Goal: Task Accomplishment & Management: Manage account settings

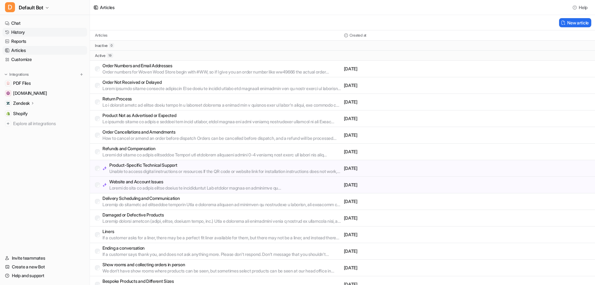
click at [35, 34] on link "History" at bounding box center [44, 32] width 85 height 9
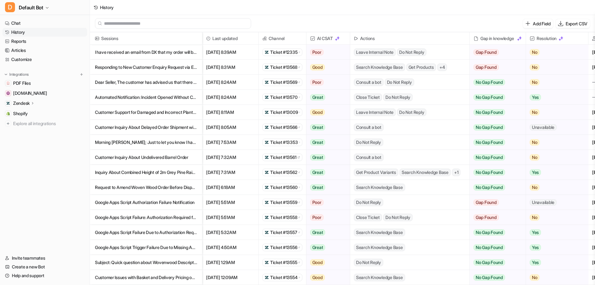
click at [194, 65] on p "Responding to New Customer Enquiry Request via Email" at bounding box center [146, 67] width 102 height 15
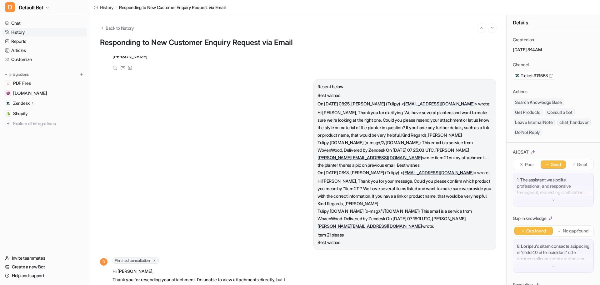
scroll to position [625, 0]
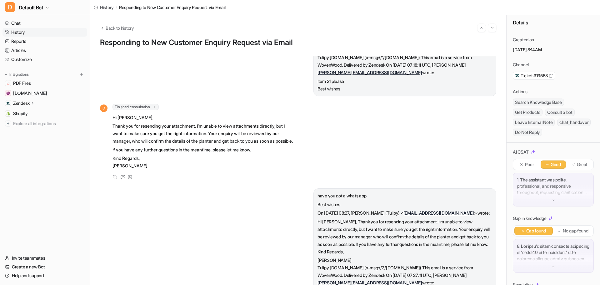
drag, startPoint x: 458, startPoint y: 150, endPoint x: 305, endPoint y: 160, distance: 154.0
click at [305, 160] on div "D Finished consultation 1 I am unable to view attachments, so I cannot identify…" at bounding box center [298, 142] width 396 height 77
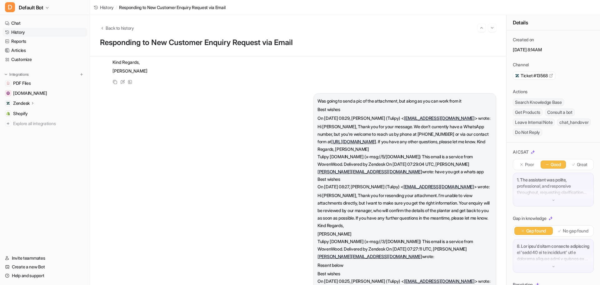
scroll to position [1070, 0]
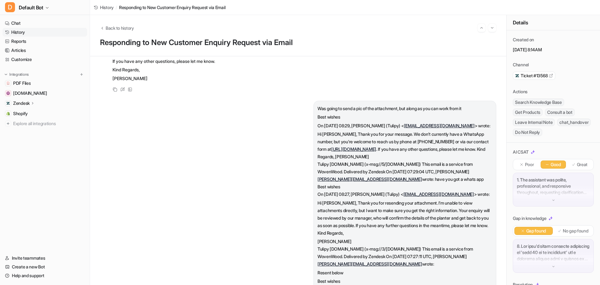
click at [36, 32] on link "History" at bounding box center [44, 32] width 85 height 9
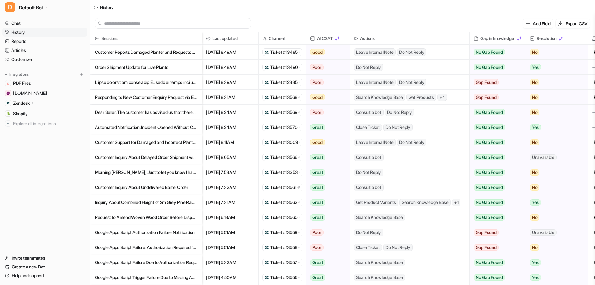
click at [400, 67] on div "Do Not Reply" at bounding box center [409, 67] width 119 height 15
click at [159, 65] on p "Order Shipment Update for Live Plants" at bounding box center [146, 67] width 102 height 15
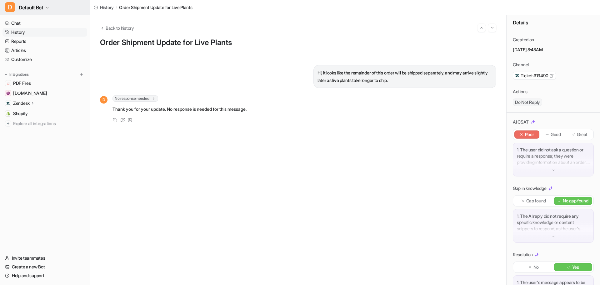
click at [40, 9] on span "Default Bot" at bounding box center [31, 7] width 25 height 9
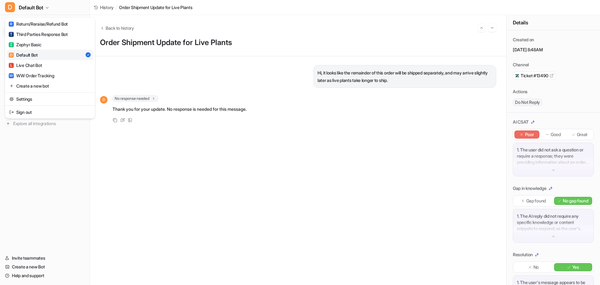
click at [47, 54] on link "D Default Bot" at bounding box center [50, 55] width 86 height 10
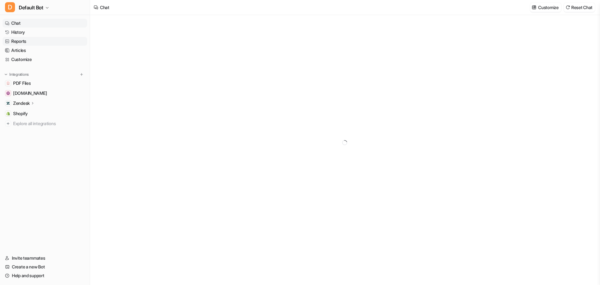
type textarea "**********"
click at [38, 57] on link "Customize" at bounding box center [44, 59] width 85 height 9
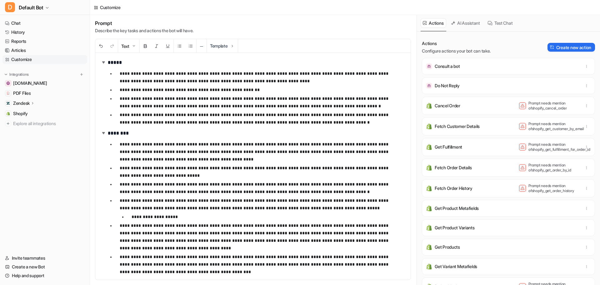
click at [31, 60] on link "Customize" at bounding box center [44, 59] width 85 height 9
click at [458, 25] on button "AI Assistant" at bounding box center [466, 23] width 34 height 10
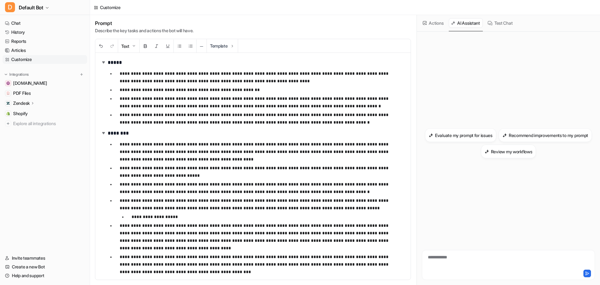
click at [427, 24] on button "Actions" at bounding box center [433, 23] width 26 height 10
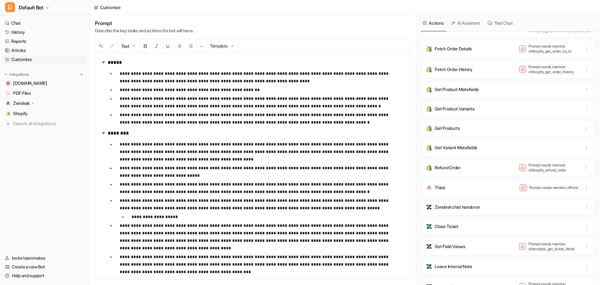
scroll to position [136, 0]
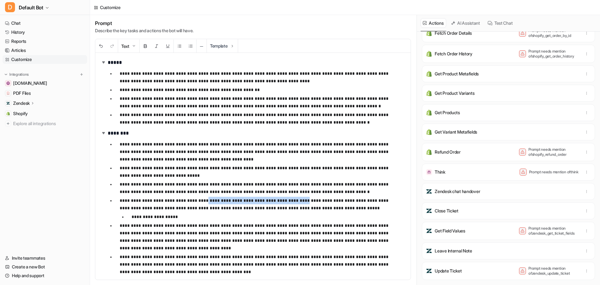
drag, startPoint x: 197, startPoint y: 200, endPoint x: 286, endPoint y: 199, distance: 88.4
click at [286, 199] on p "**********" at bounding box center [258, 203] width 276 height 15
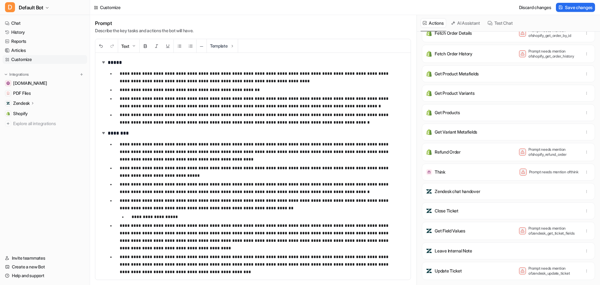
click at [184, 206] on p "**********" at bounding box center [258, 203] width 276 height 15
click at [587, 10] on span "Save changes" at bounding box center [578, 7] width 27 height 7
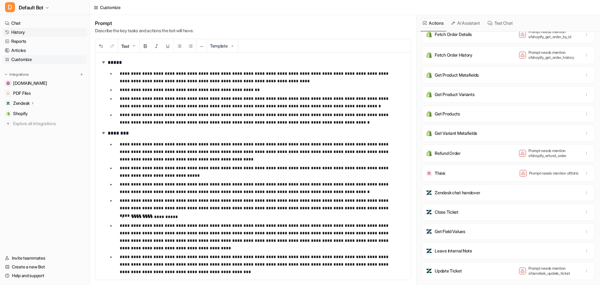
click at [29, 29] on link "History" at bounding box center [44, 32] width 85 height 9
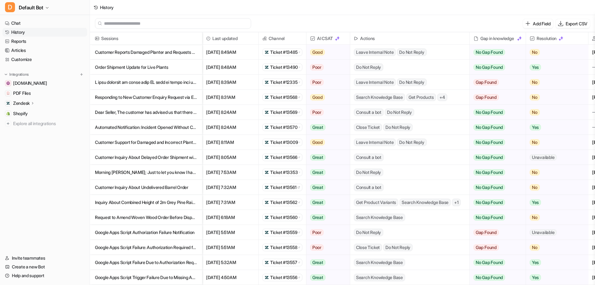
click at [178, 65] on p "Order Shipment Update for Live Plants" at bounding box center [146, 67] width 102 height 15
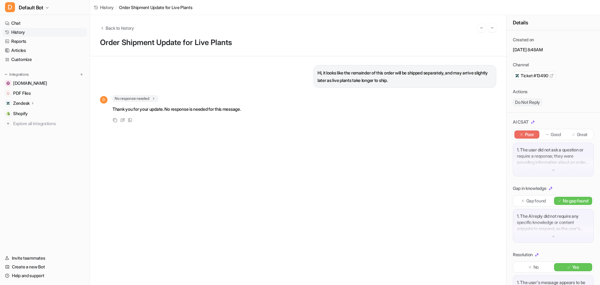
click at [554, 169] on div "1. The user did not ask a question or require a response; they were providing i…" at bounding box center [553, 159] width 81 height 34
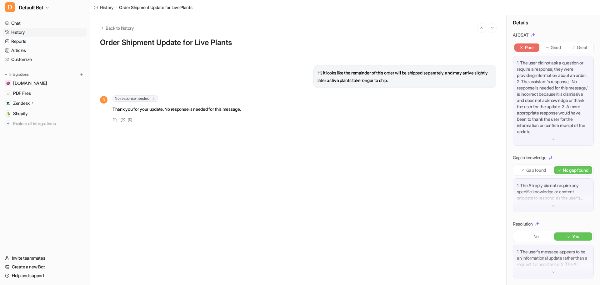
scroll to position [99, 0]
drag, startPoint x: 406, startPoint y: 104, endPoint x: 402, endPoint y: 102, distance: 4.6
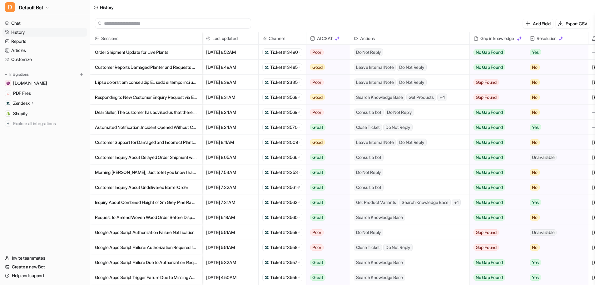
click at [174, 53] on p "Order Shipment Update for Live Plants" at bounding box center [146, 52] width 102 height 15
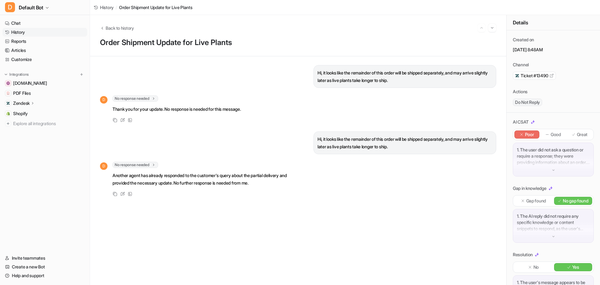
click at [56, 30] on link "History" at bounding box center [44, 32] width 85 height 9
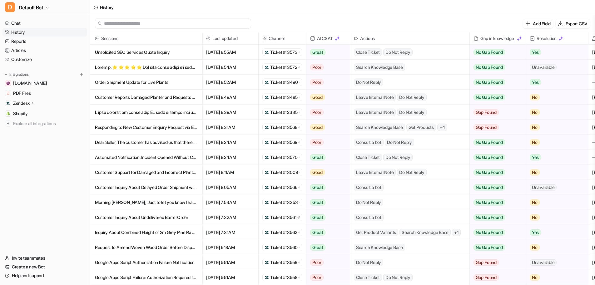
click at [186, 112] on p at bounding box center [146, 112] width 102 height 15
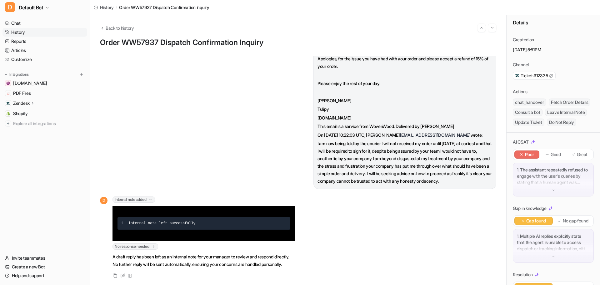
scroll to position [1435, 0]
click at [31, 31] on link "History" at bounding box center [44, 32] width 85 height 9
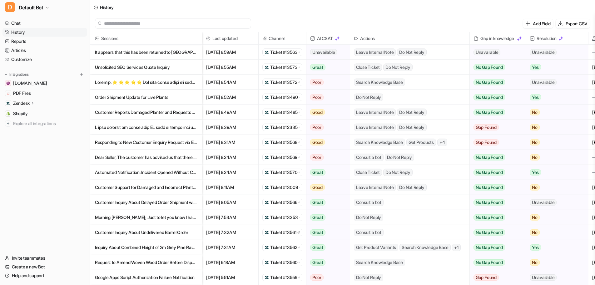
click at [145, 53] on p "It appears that this has been returned to [GEOGRAPHIC_DATA], if the customer li…" at bounding box center [146, 52] width 102 height 15
